Goal: Task Accomplishment & Management: Manage account settings

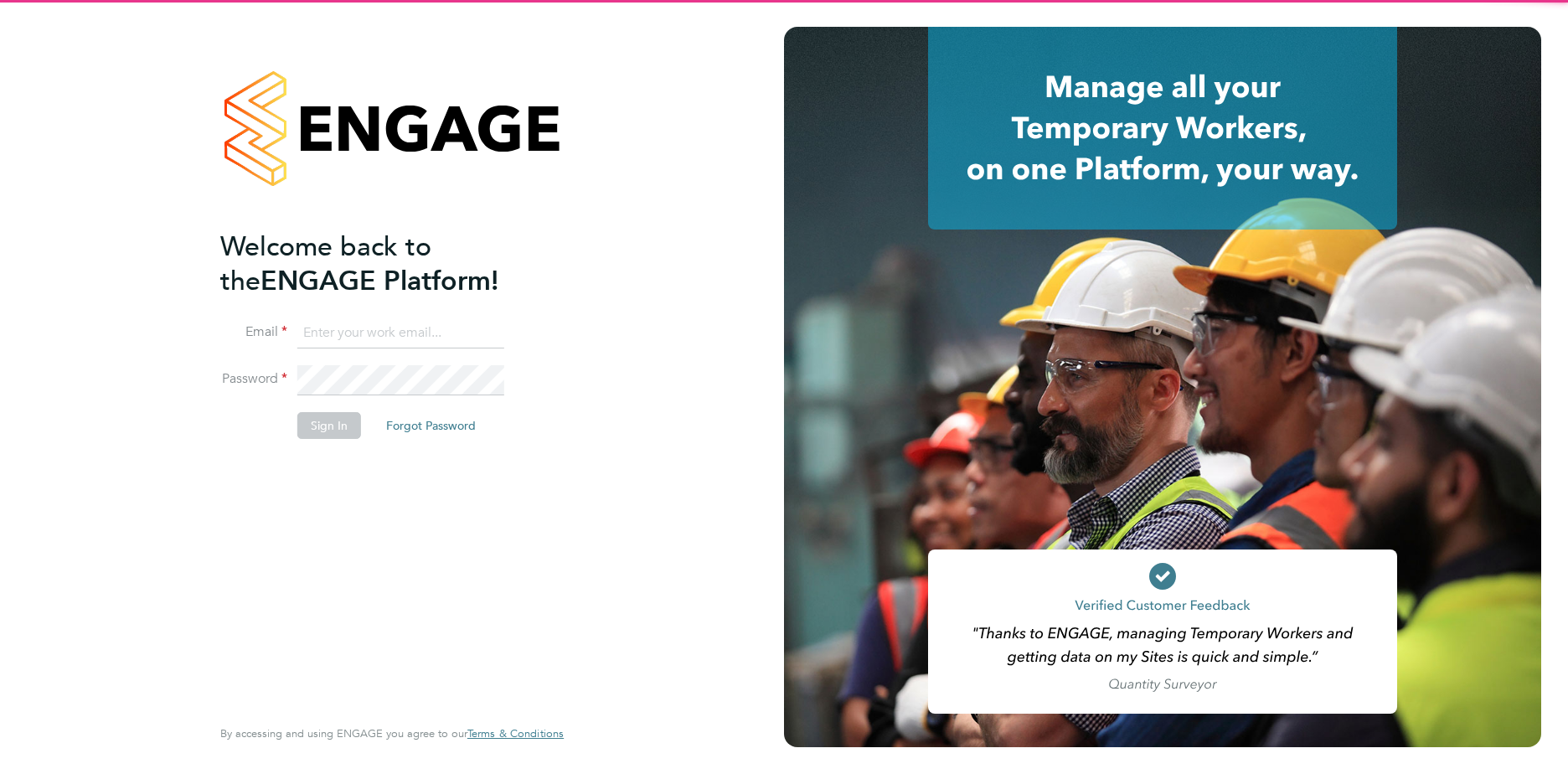
click at [400, 340] on input at bounding box center [401, 333] width 206 height 30
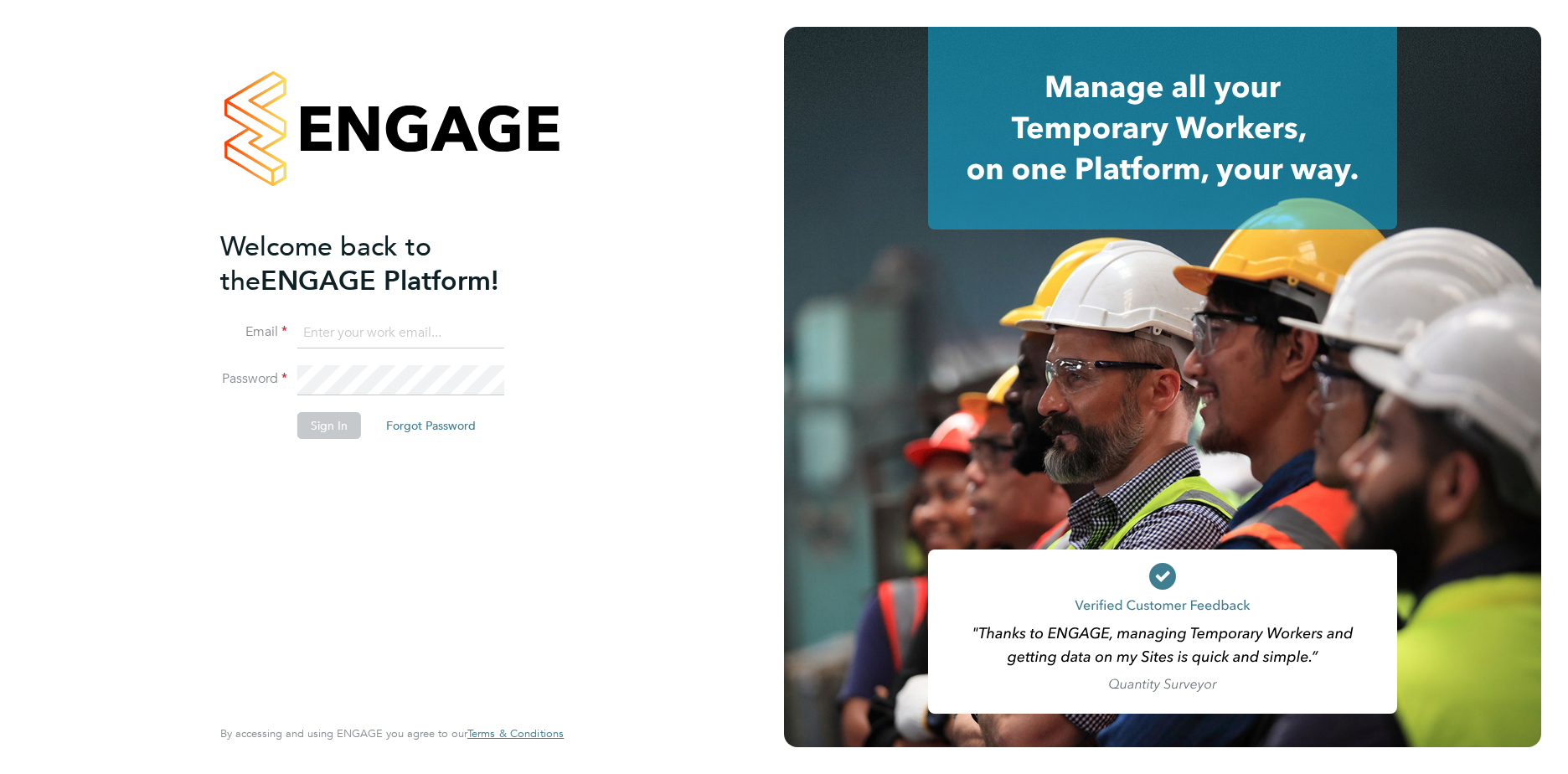
type input "[EMAIL_ADDRESS][DOMAIN_NAME]"
drag, startPoint x: 400, startPoint y: 340, endPoint x: 371, endPoint y: 363, distance: 37.0
click at [371, 363] on li "Email cleojay@hotmail.co.uk" at bounding box center [384, 341] width 327 height 47
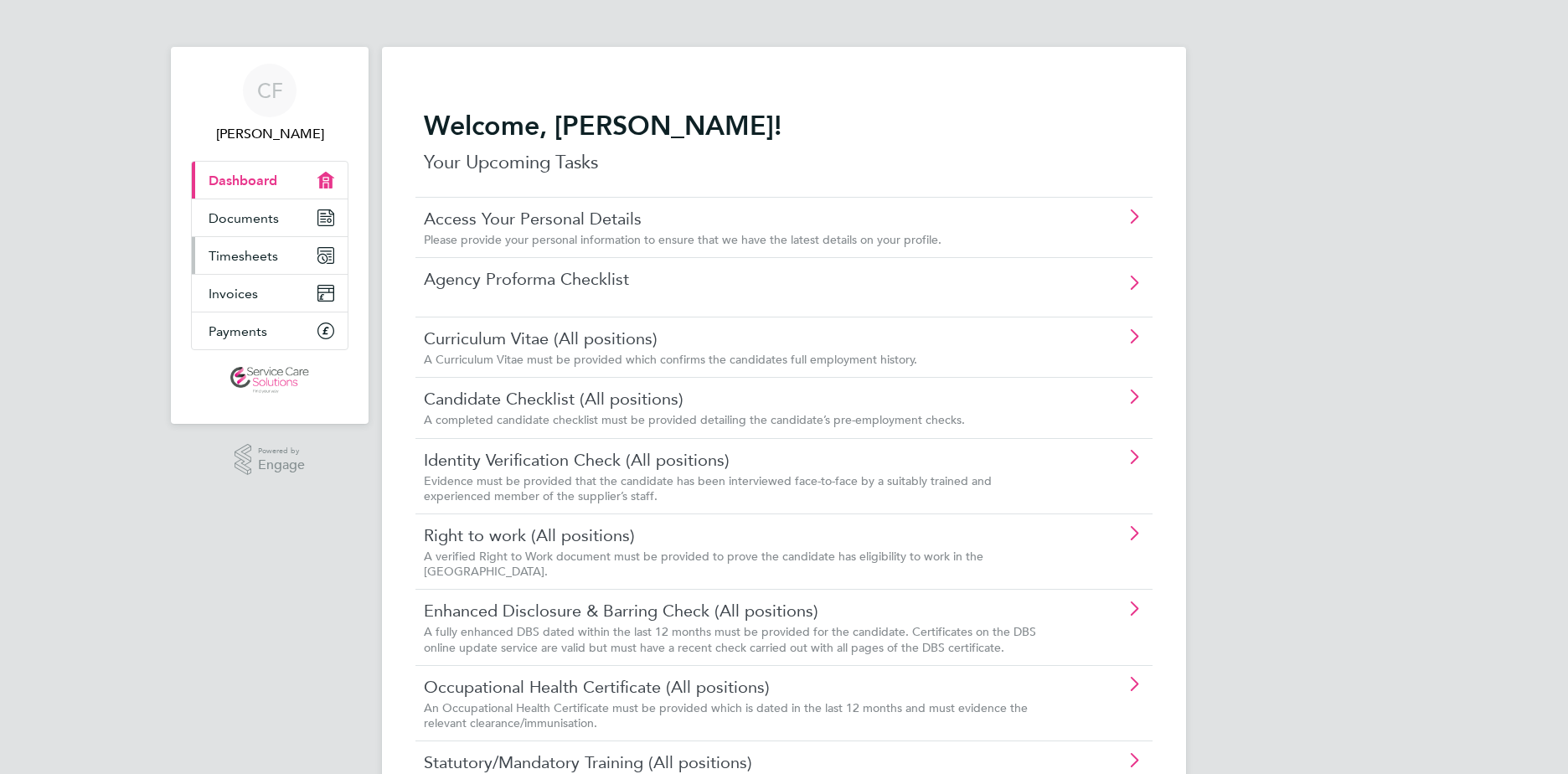
click at [250, 263] on span "Timesheets" at bounding box center [243, 255] width 70 height 15
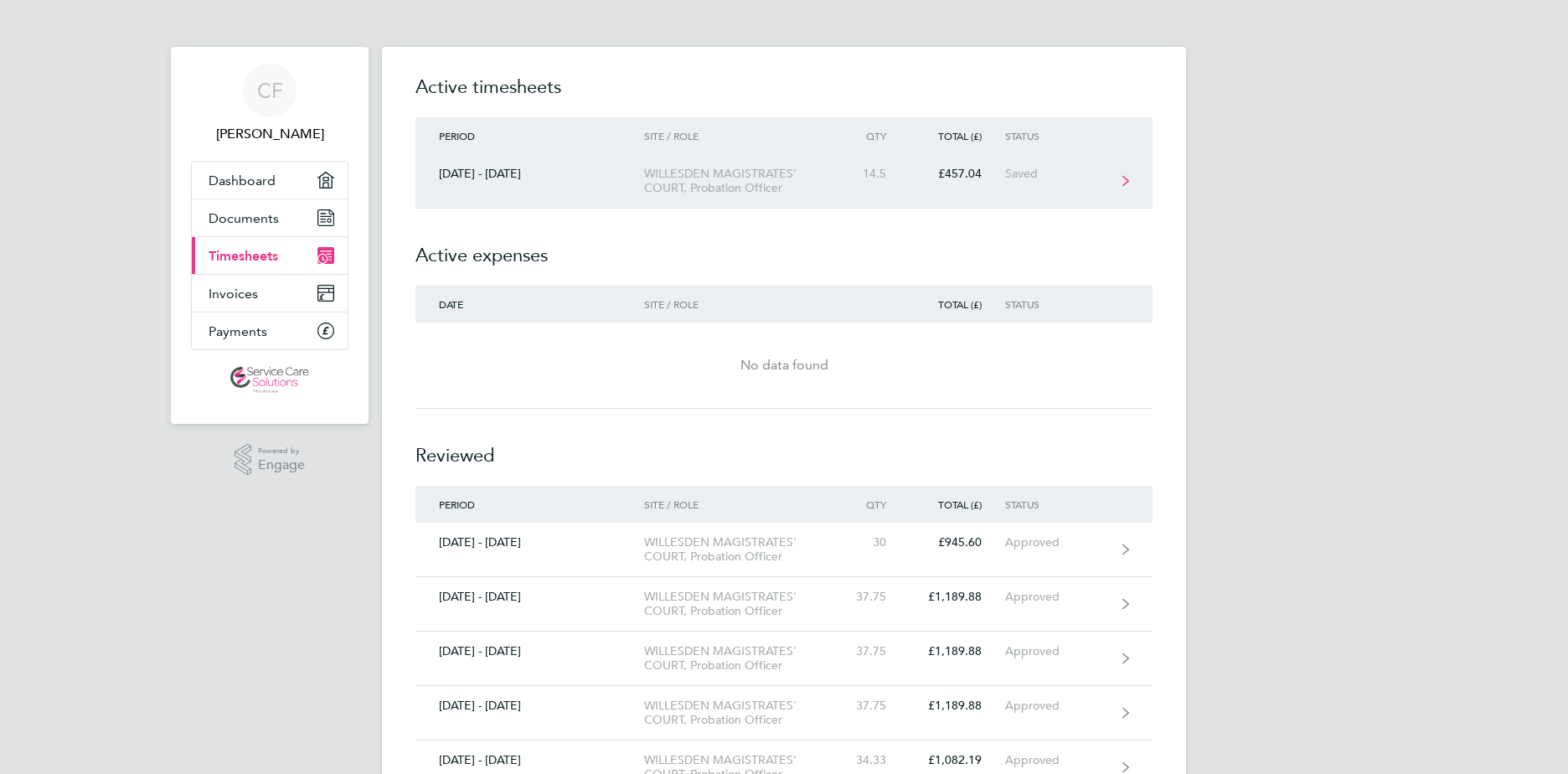
click at [975, 169] on div "£457.04" at bounding box center [956, 174] width 95 height 15
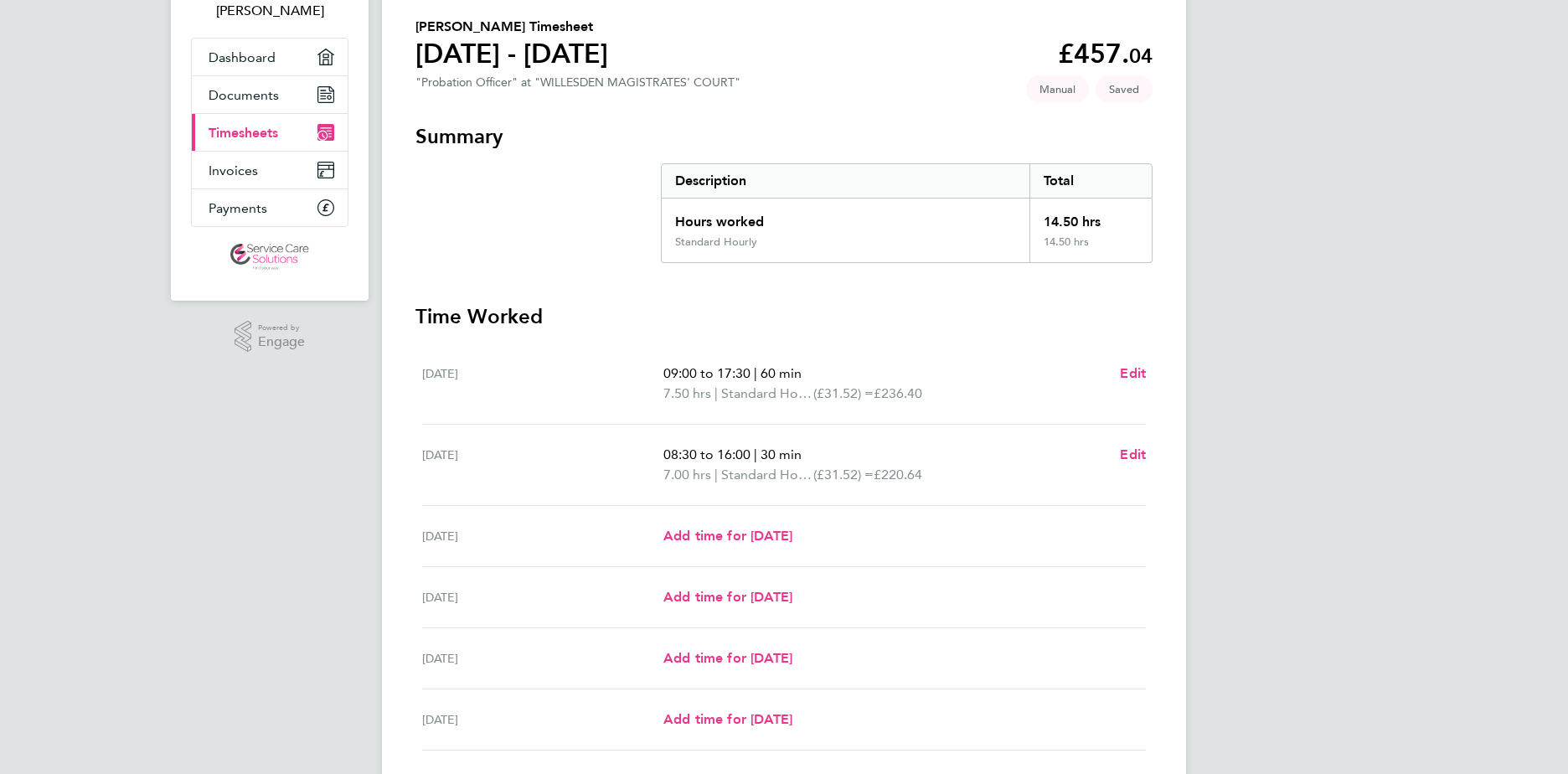
scroll to position [251, 0]
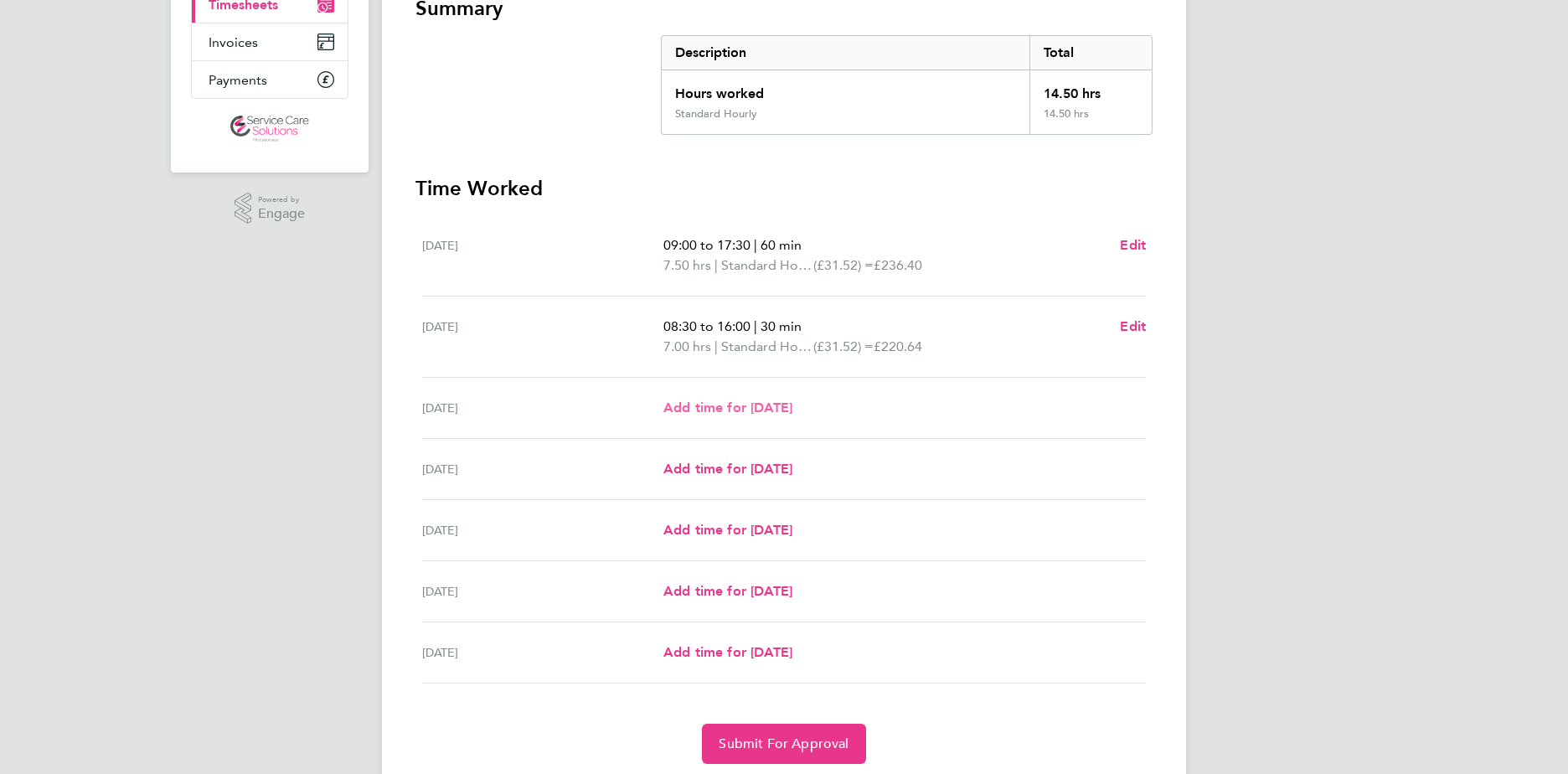
click at [787, 413] on span "Add time for [DATE]" at bounding box center [728, 407] width 129 height 15
select select "30"
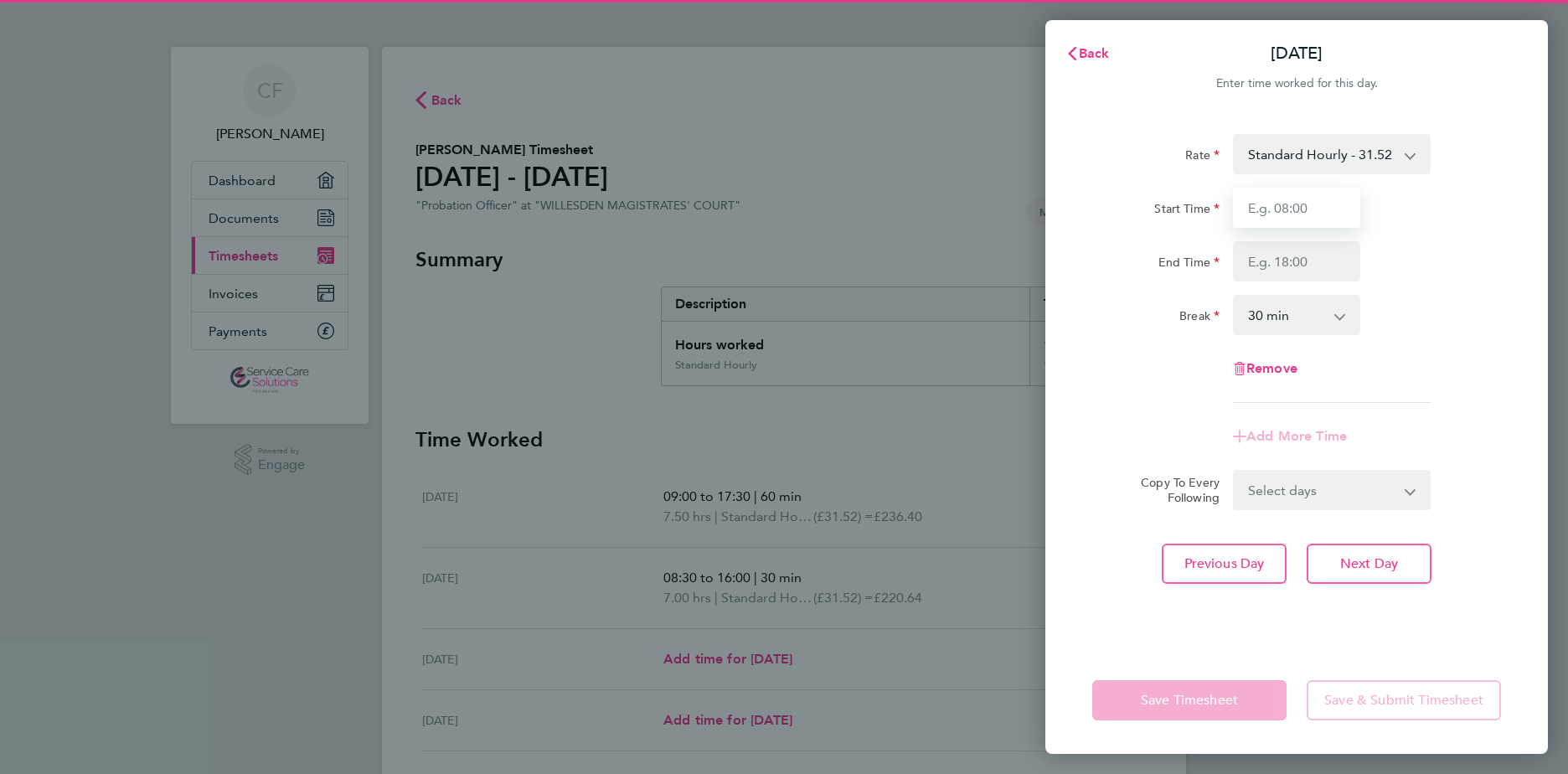
click at [1281, 206] on input "Start Time" at bounding box center [1296, 207] width 127 height 40
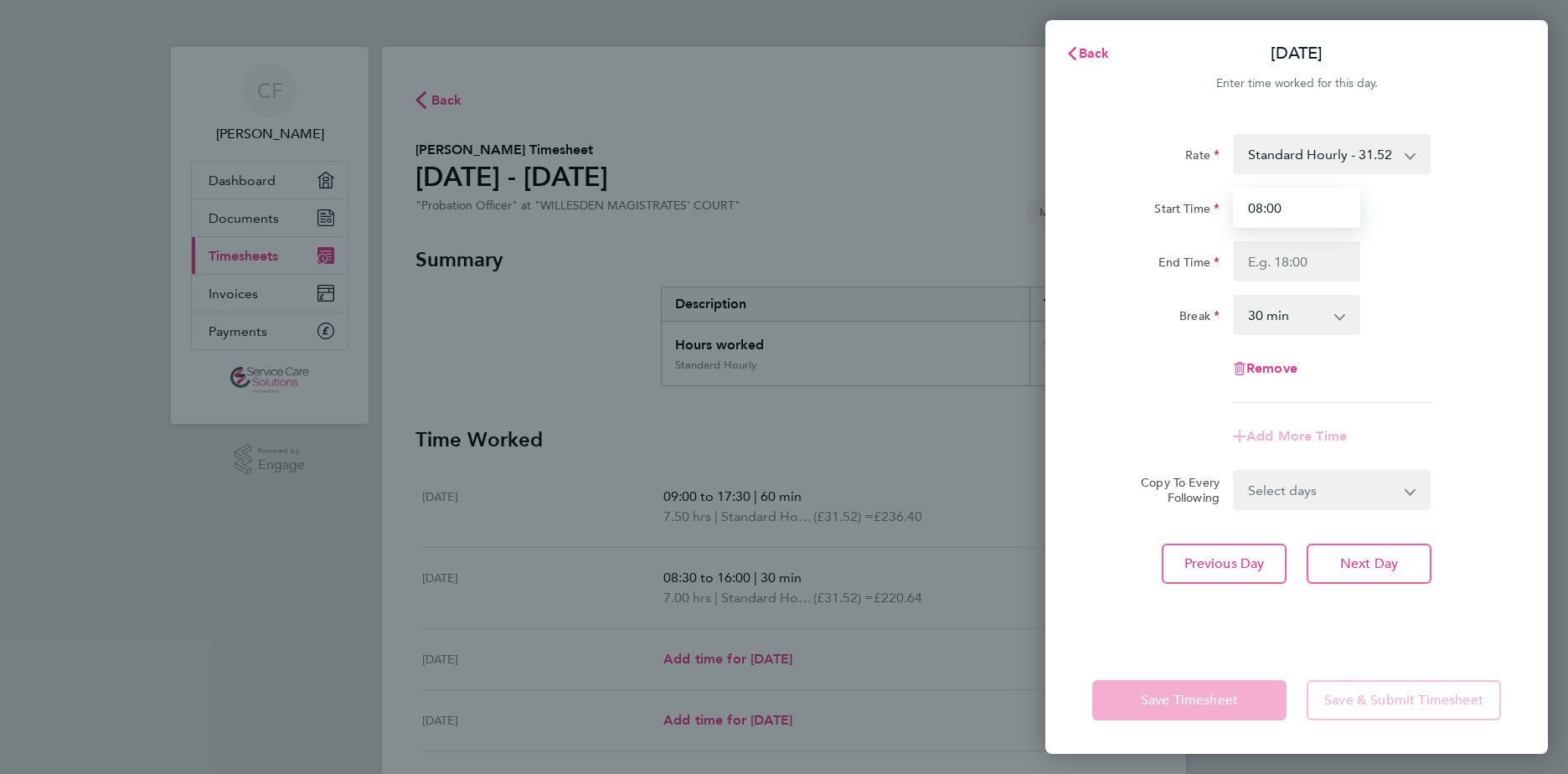
type input "08:00"
click at [1443, 373] on div "Remove" at bounding box center [1296, 368] width 422 height 40
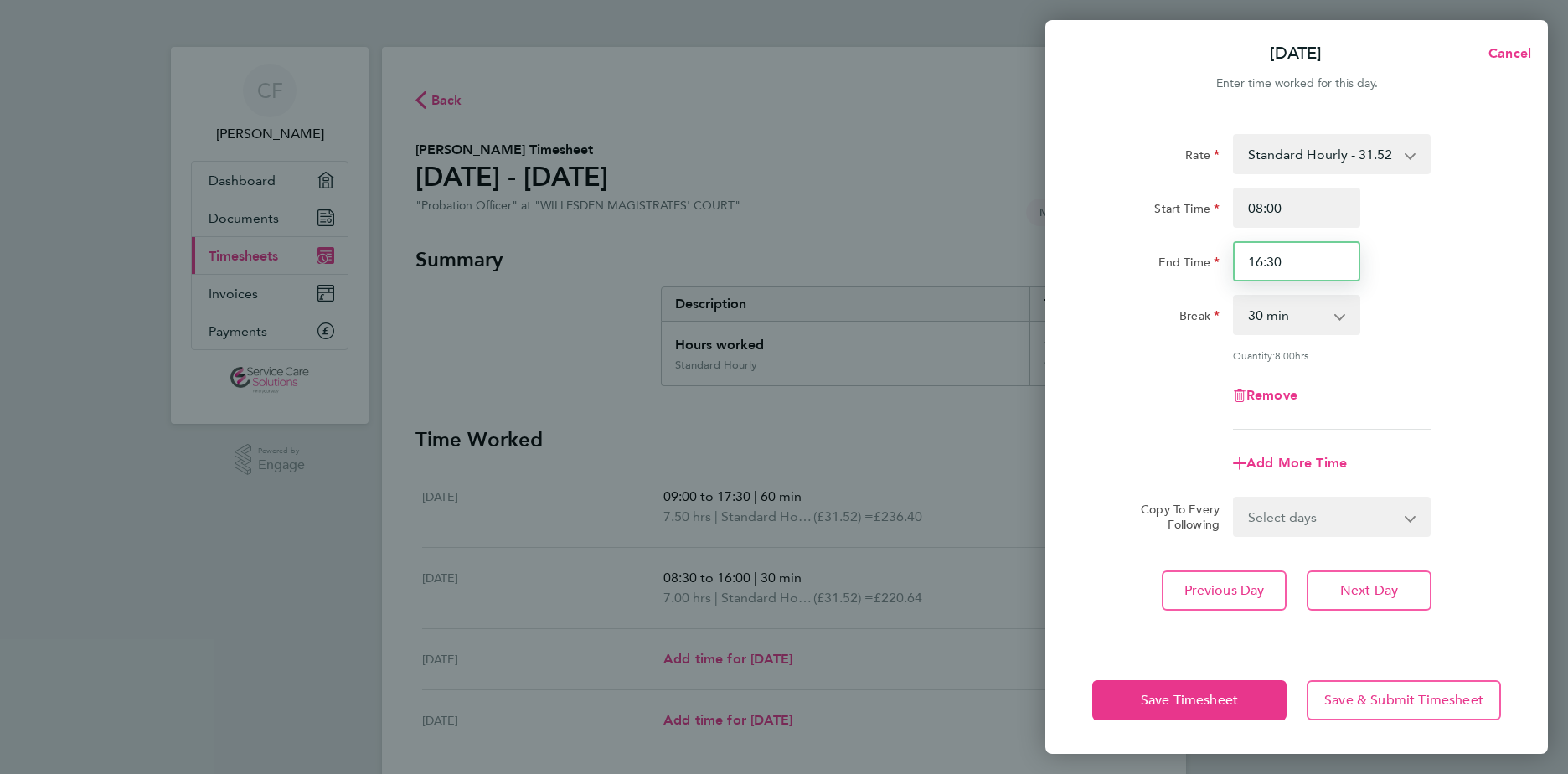
drag, startPoint x: 1285, startPoint y: 268, endPoint x: 1237, endPoint y: 269, distance: 48.0
click at [1237, 269] on input "16:30" at bounding box center [1296, 261] width 127 height 40
type input "17:00"
click at [1506, 332] on div "Break 0 min 15 min 30 min 45 min 60 min 75 min 90 min" at bounding box center [1296, 315] width 422 height 40
click at [1199, 711] on button "Save Timesheet" at bounding box center [1190, 700] width 194 height 40
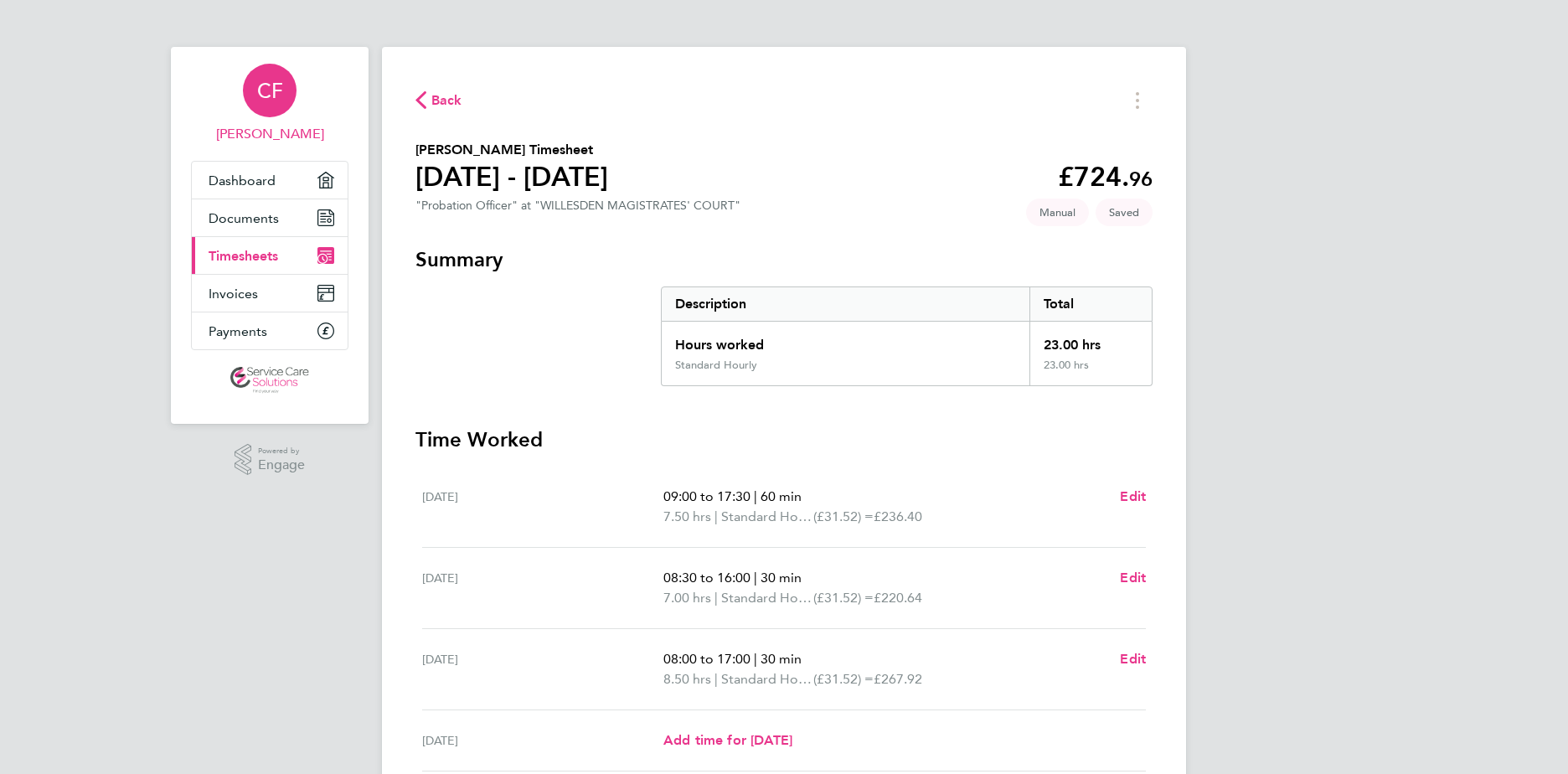
click at [273, 92] on span "CF" at bounding box center [270, 89] width 26 height 22
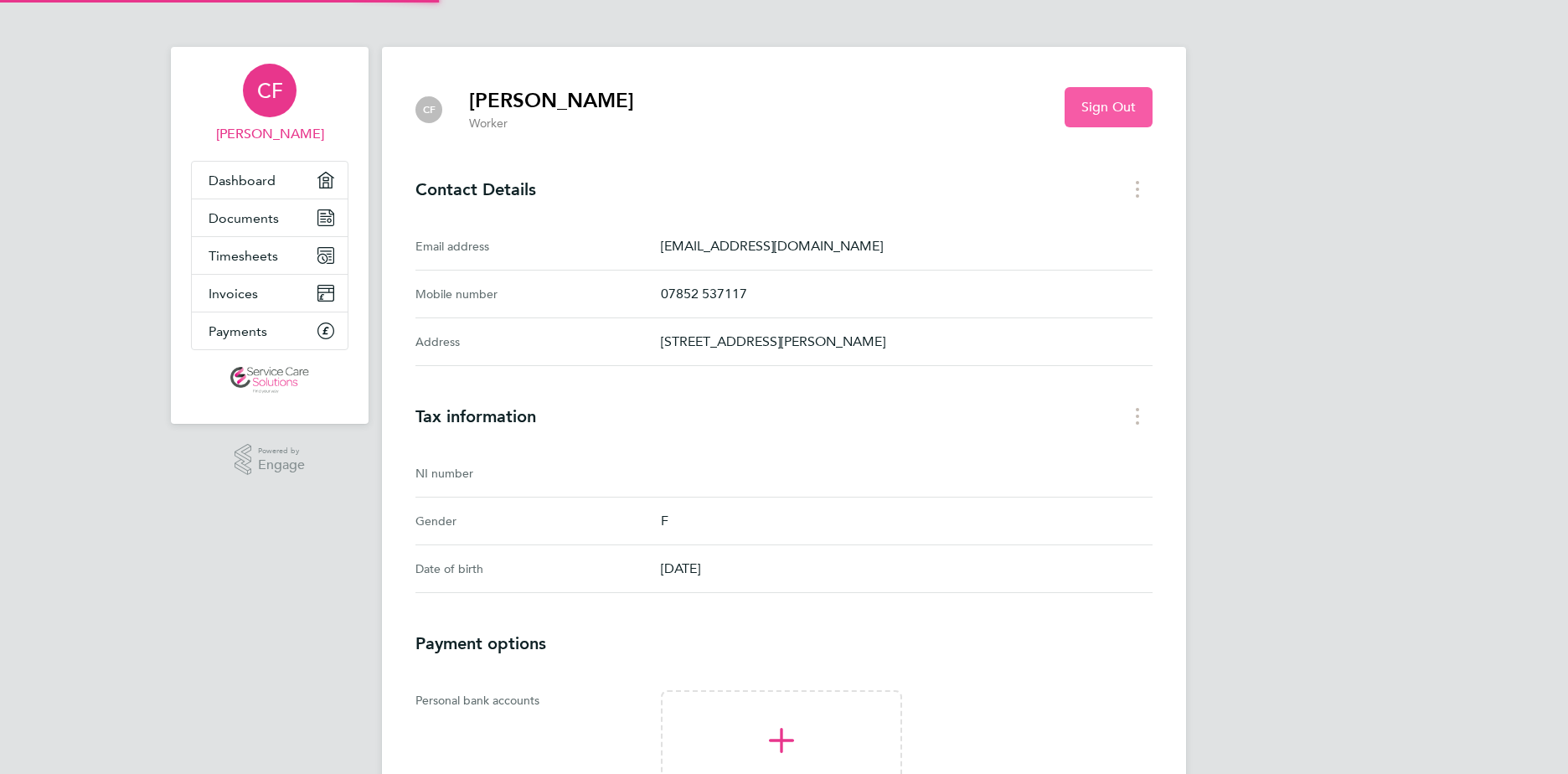
click at [1067, 101] on button "Sign Out" at bounding box center [1108, 107] width 88 height 40
